Goal: Book appointment/travel/reservation

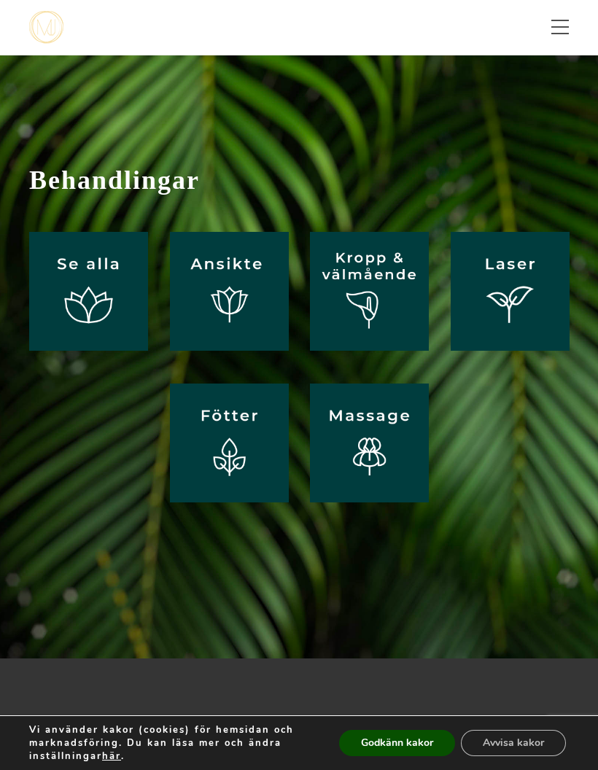
click at [236, 314] on img at bounding box center [229, 291] width 119 height 119
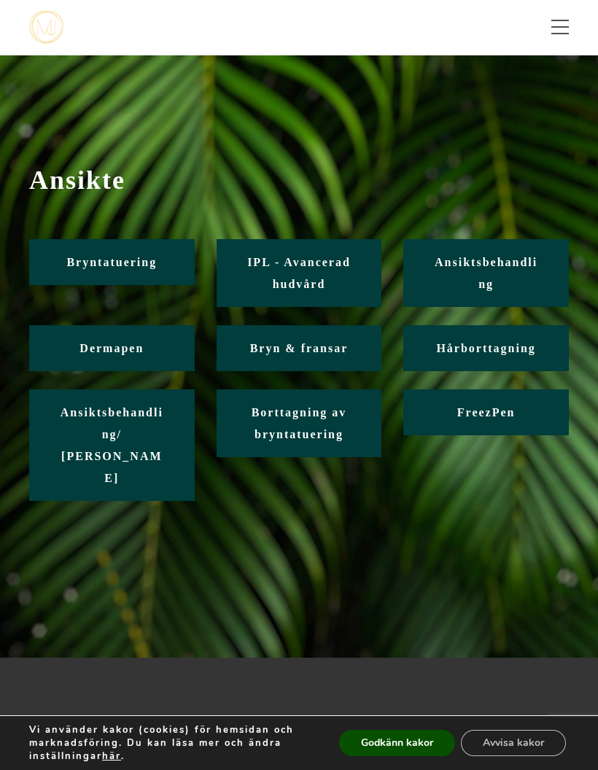
click at [112, 357] on link "Dermapen" at bounding box center [111, 348] width 165 height 46
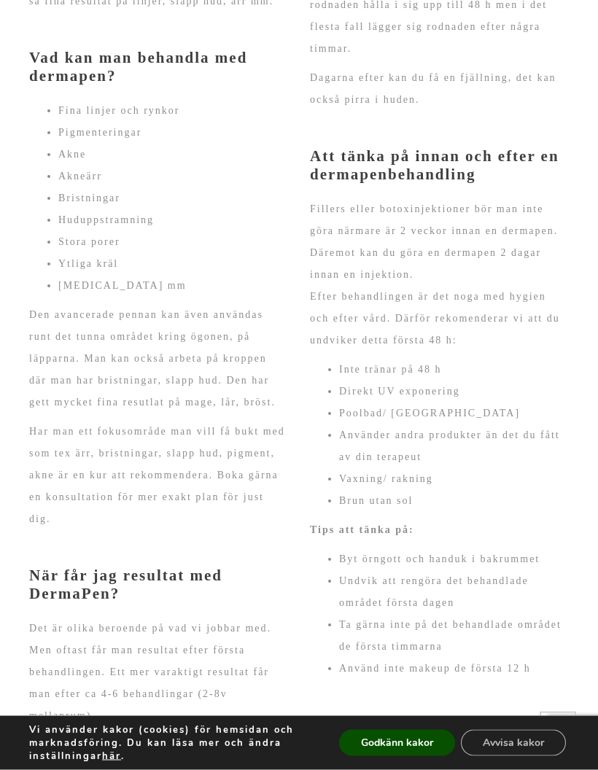
scroll to position [903, 0]
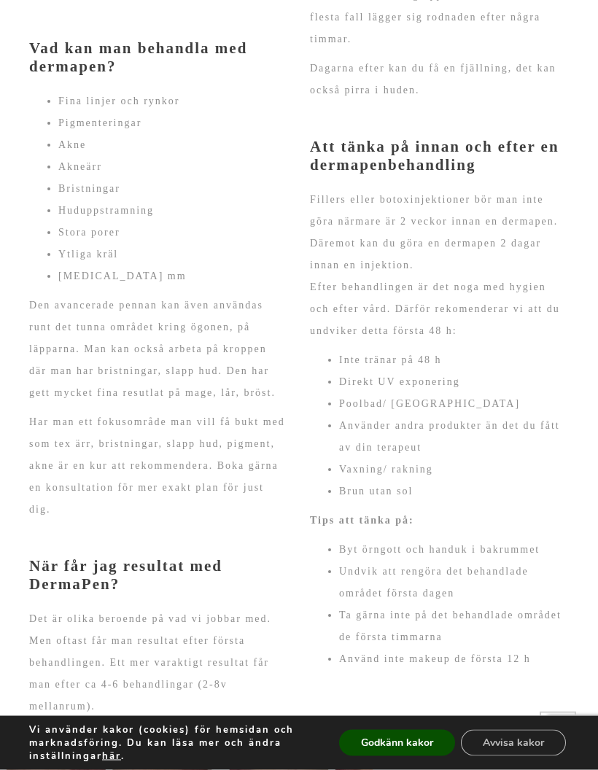
click at [402, 756] on button "Godkänn kakor" at bounding box center [397, 743] width 116 height 26
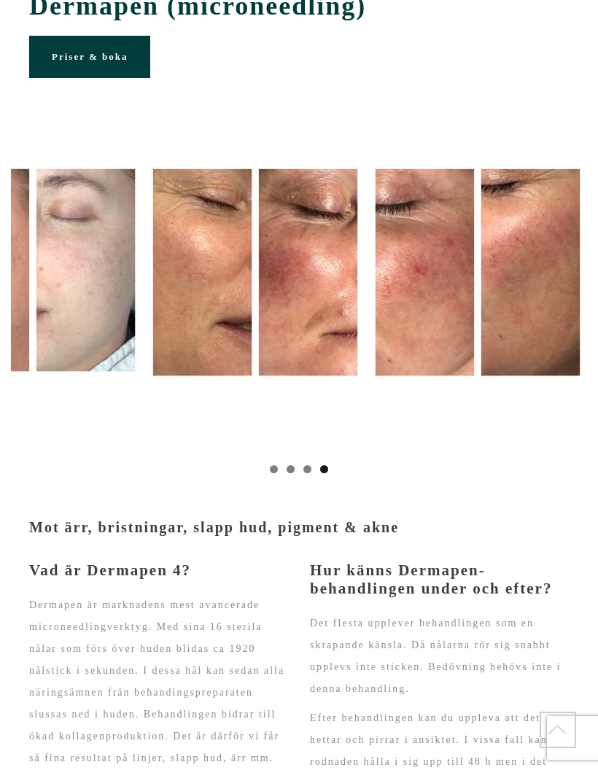
scroll to position [0, 0]
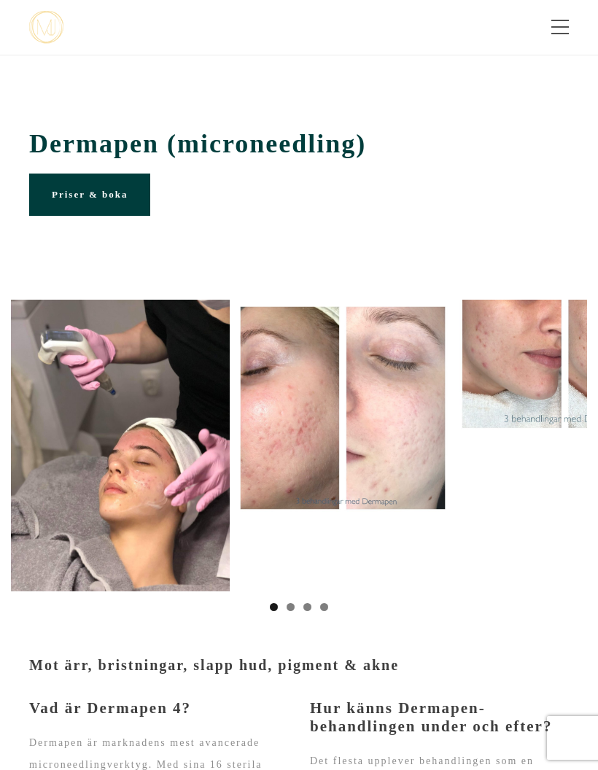
click at [100, 197] on span "Priser & boka" at bounding box center [90, 194] width 76 height 11
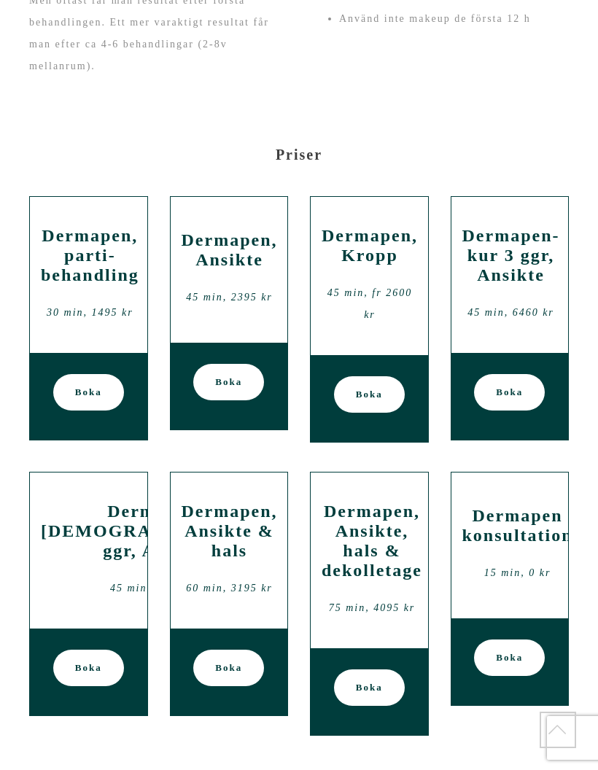
scroll to position [1499, 0]
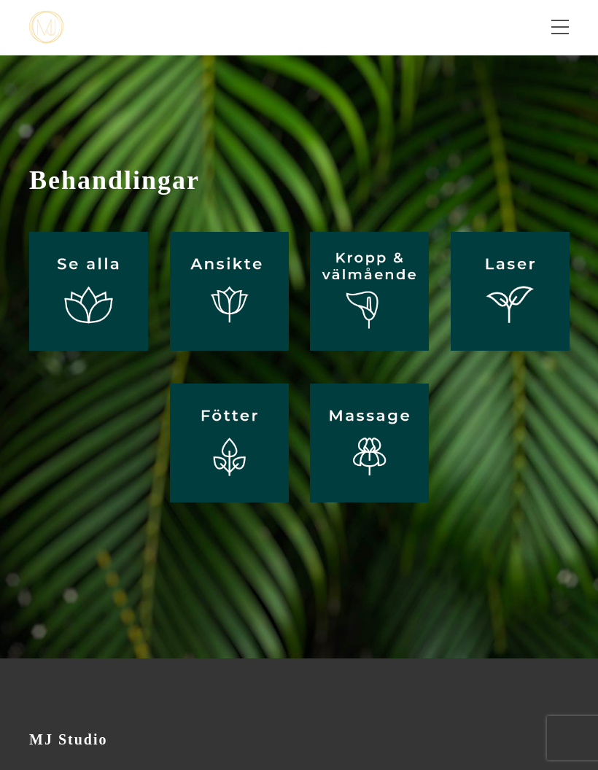
click at [230, 294] on img at bounding box center [229, 291] width 119 height 119
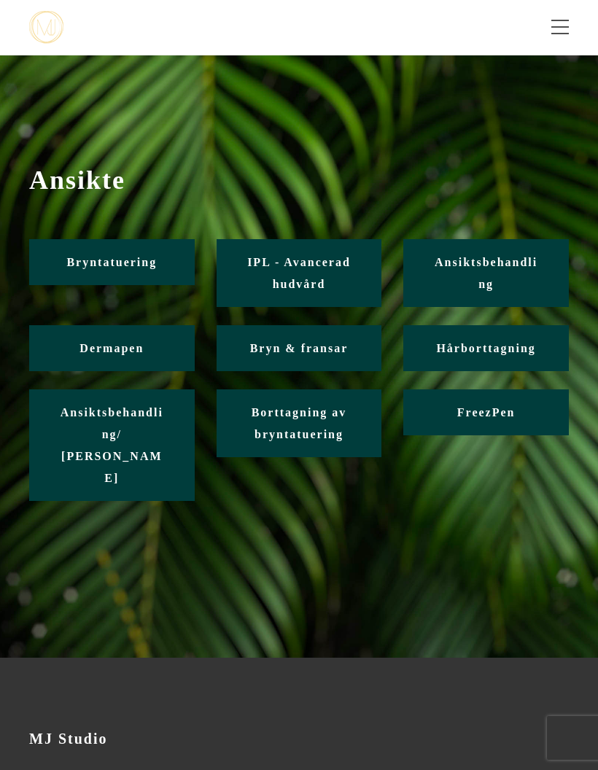
click at [297, 278] on span "IPL - Avancerad hudvård" at bounding box center [299, 273] width 104 height 34
